Goal: Find specific page/section: Find specific page/section

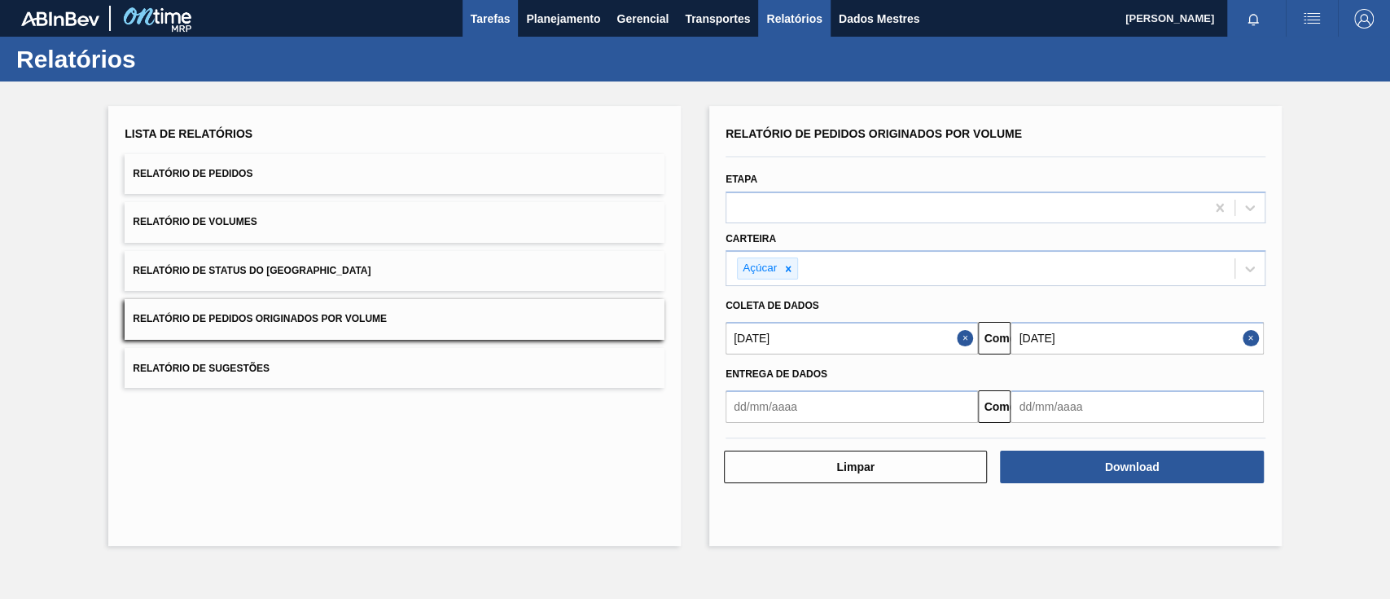
click at [498, 16] on font "Tarefas" at bounding box center [491, 18] width 40 height 13
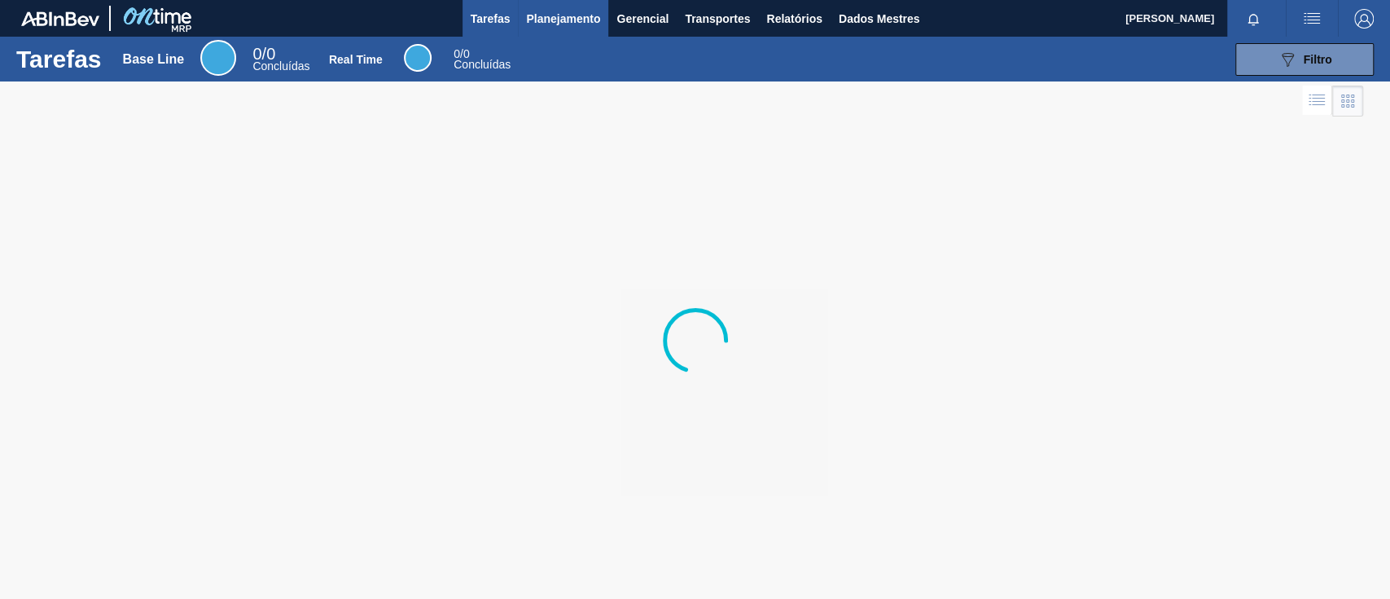
click at [580, 29] on button "Planejamento" at bounding box center [563, 18] width 90 height 37
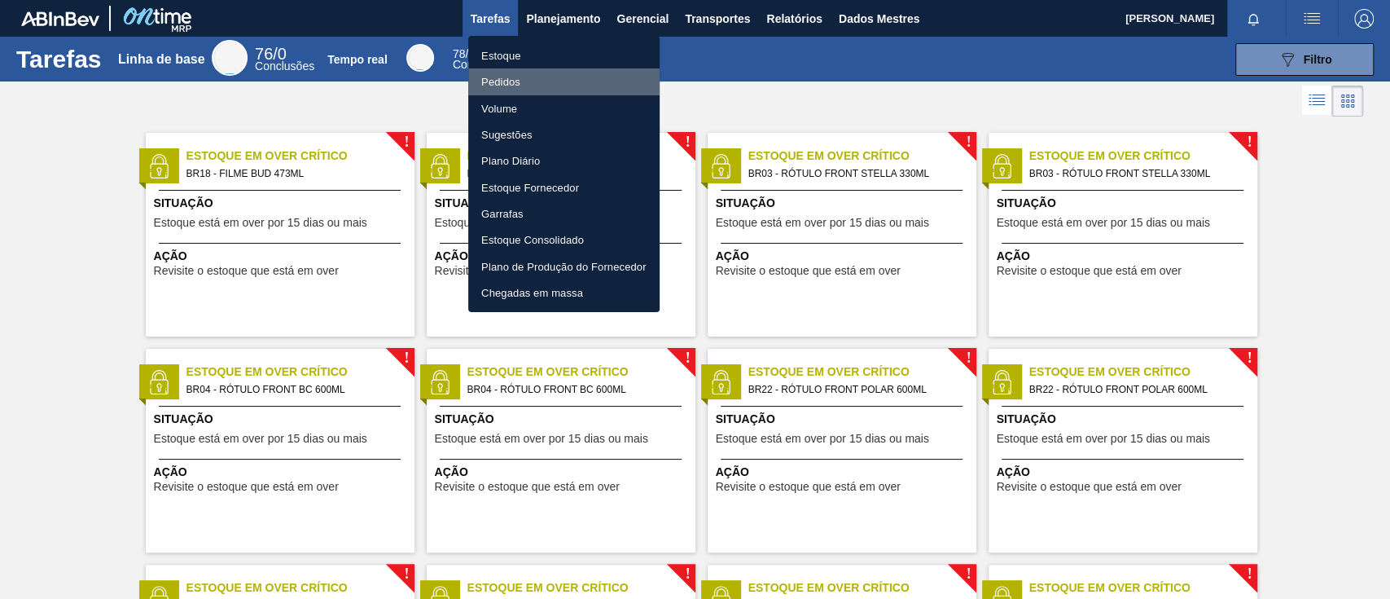
click at [502, 81] on font "Pedidos" at bounding box center [500, 82] width 39 height 12
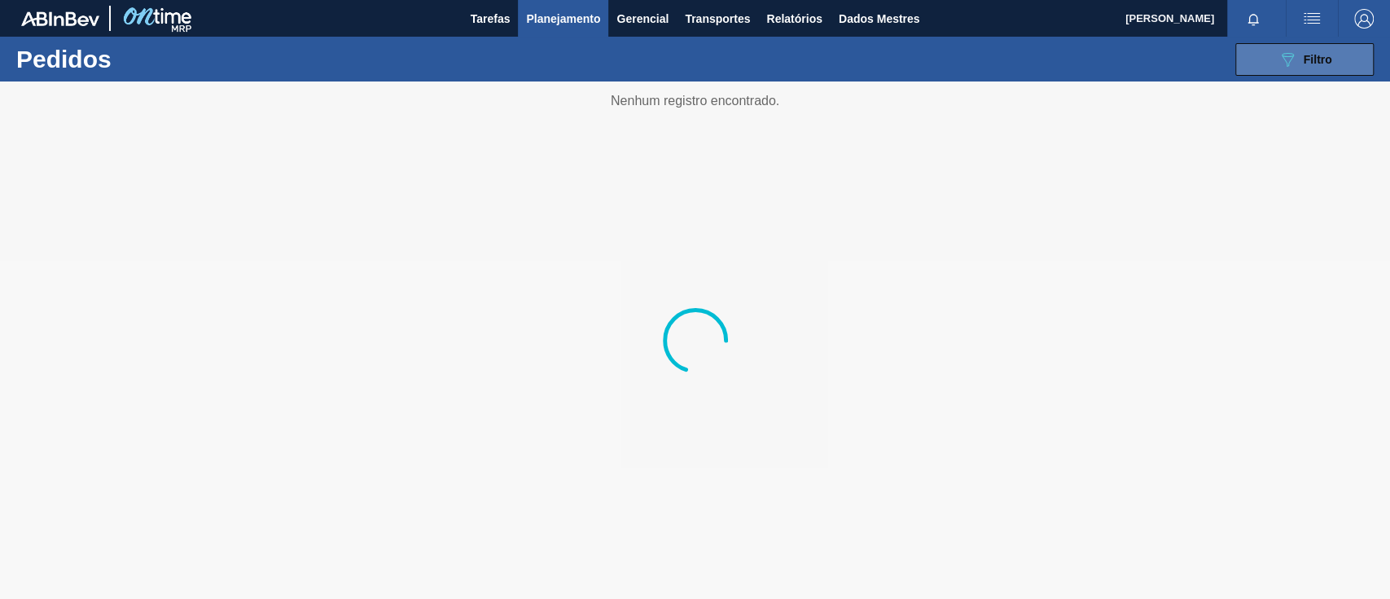
click at [1274, 62] on button "089F7B8B-B2A5-4AFE-B5C0-19BA573D28AC Filtro" at bounding box center [1304, 59] width 138 height 33
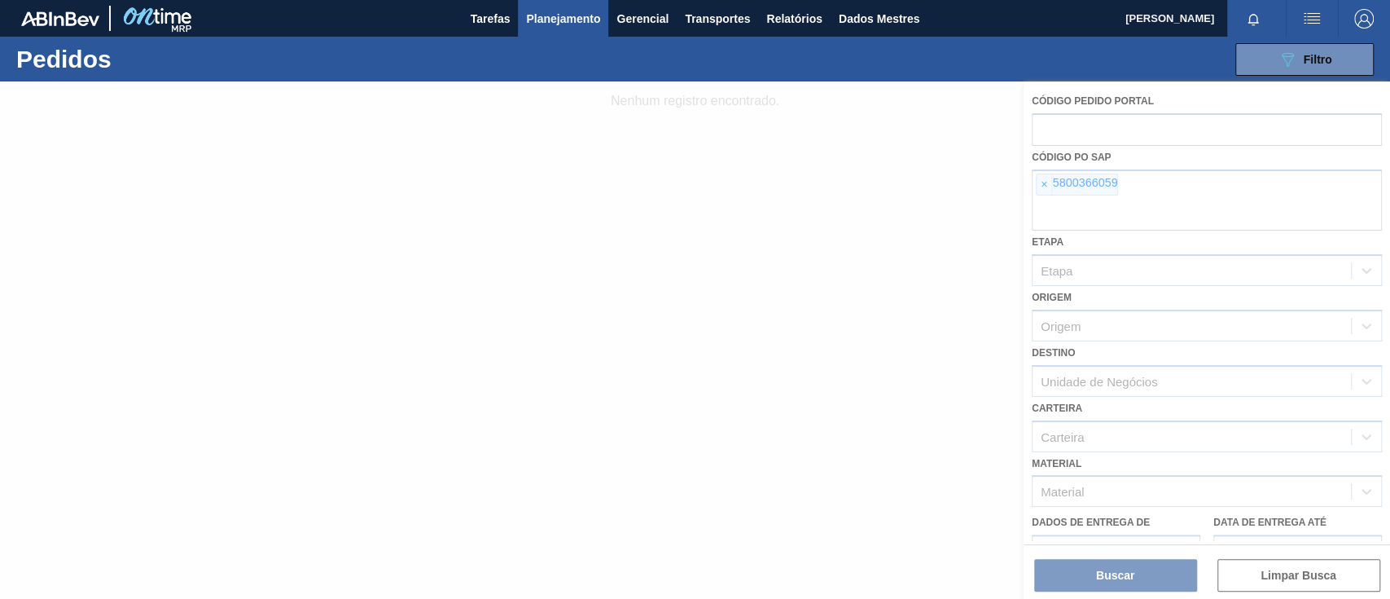
click at [1042, 182] on div at bounding box center [695, 339] width 1390 height 517
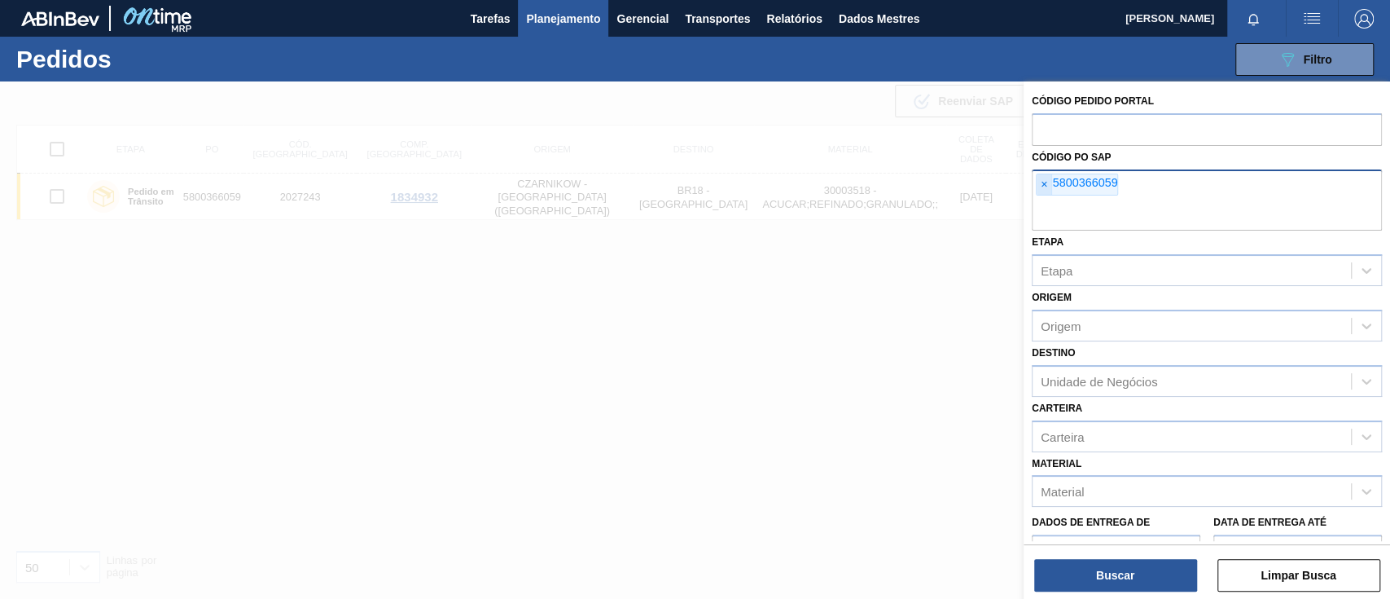
click at [1044, 185] on font "×" at bounding box center [1044, 184] width 7 height 13
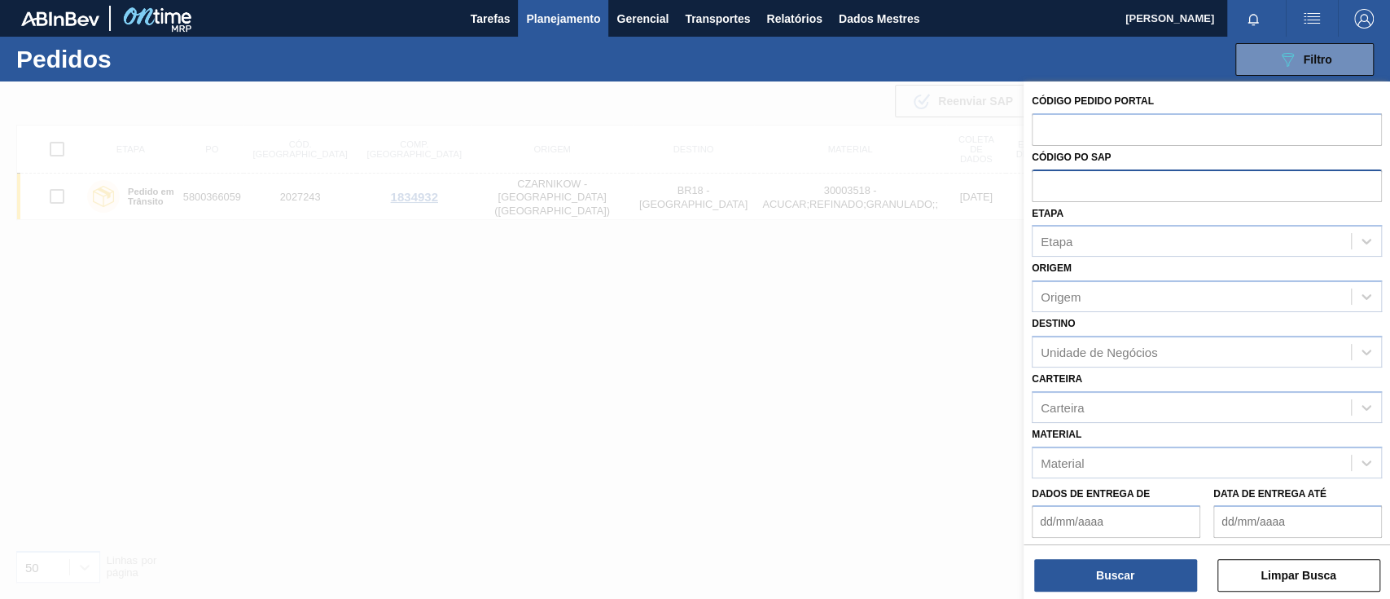
paste input "text"
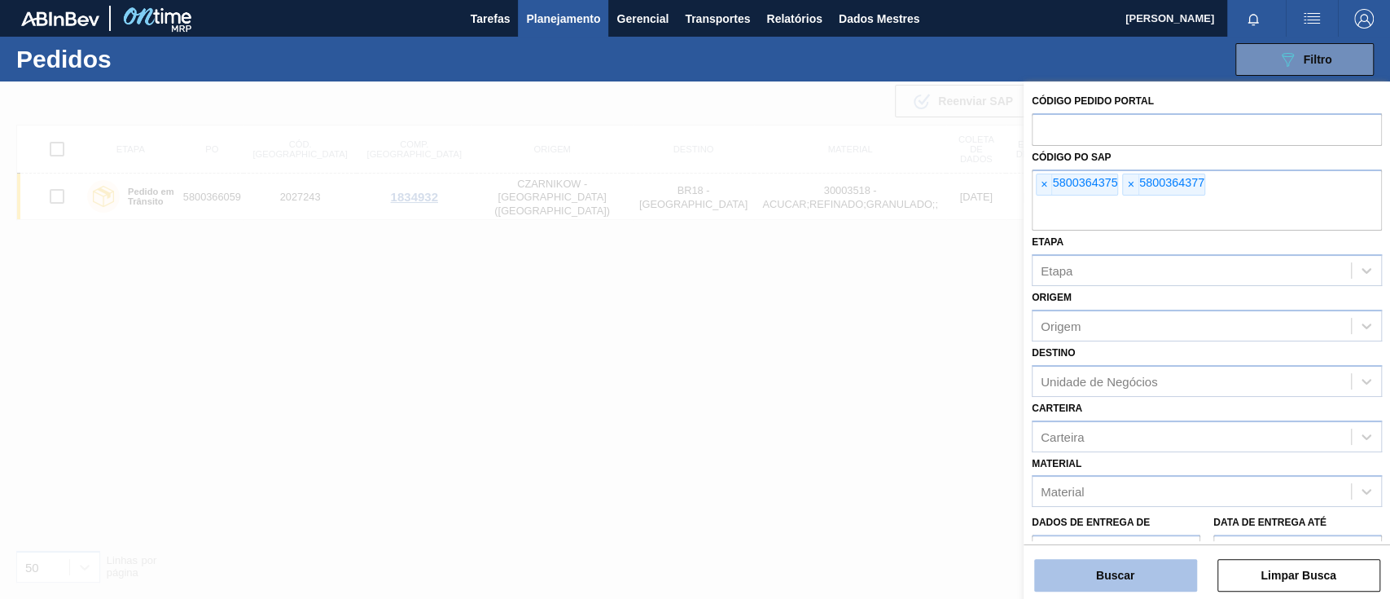
click at [1081, 576] on button "Buscar" at bounding box center [1115, 575] width 163 height 33
